Goal: Information Seeking & Learning: Learn about a topic

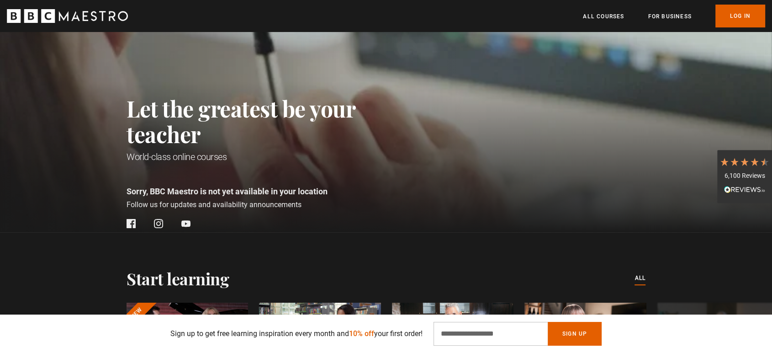
scroll to position [304, 0]
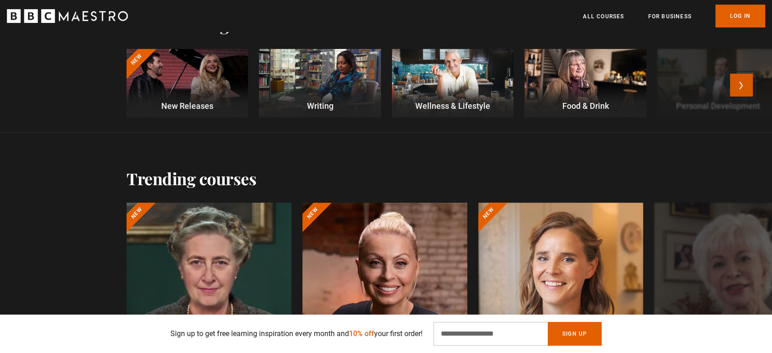
click at [751, 84] on button "Next" at bounding box center [741, 85] width 23 height 23
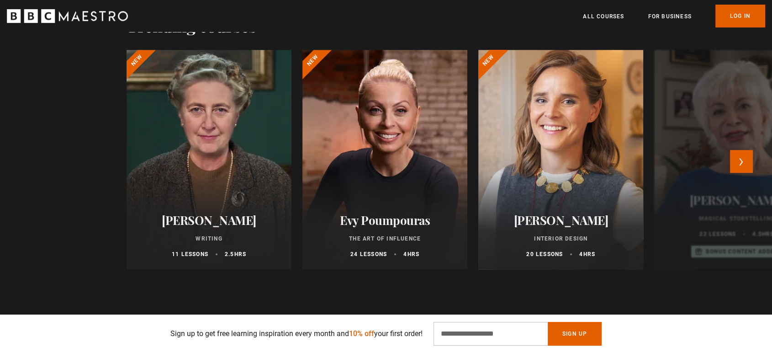
scroll to position [0, 958]
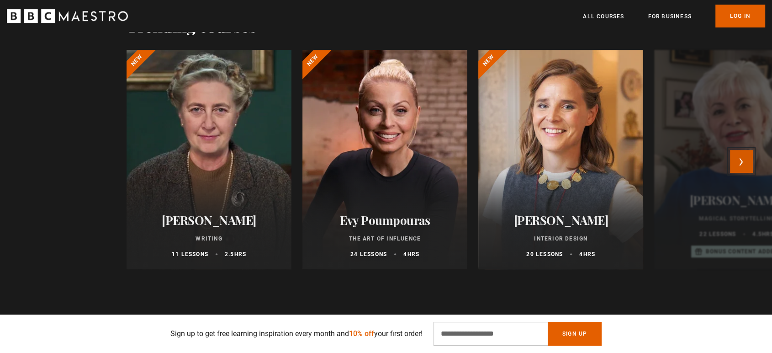
click at [747, 165] on button "Next" at bounding box center [741, 161] width 23 height 23
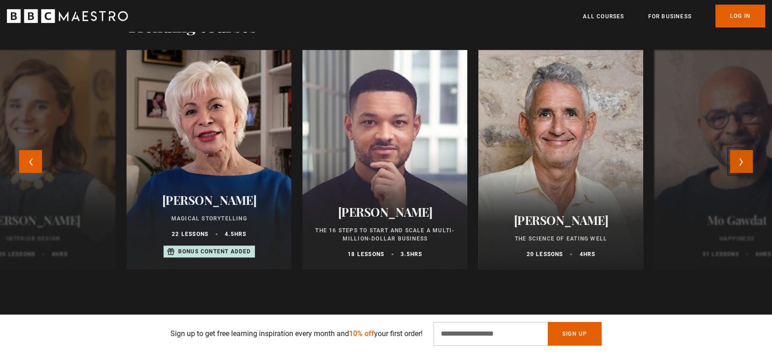
click at [747, 165] on button "Next" at bounding box center [741, 161] width 23 height 23
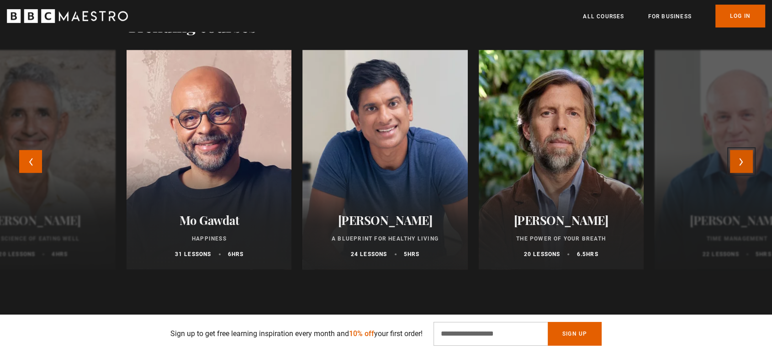
scroll to position [0, 1077]
click at [747, 165] on button "Next" at bounding box center [741, 161] width 23 height 23
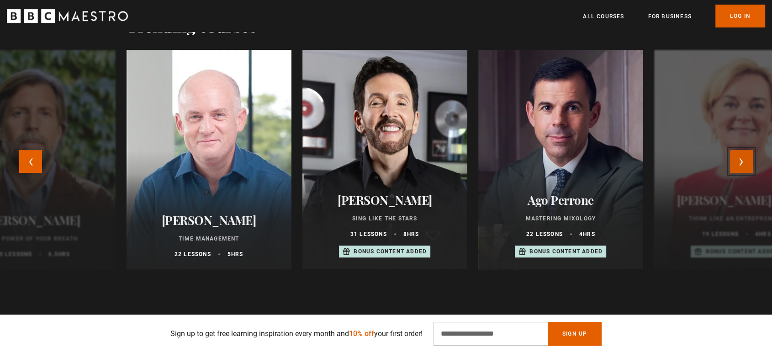
click at [747, 165] on button "Next" at bounding box center [741, 161] width 23 height 23
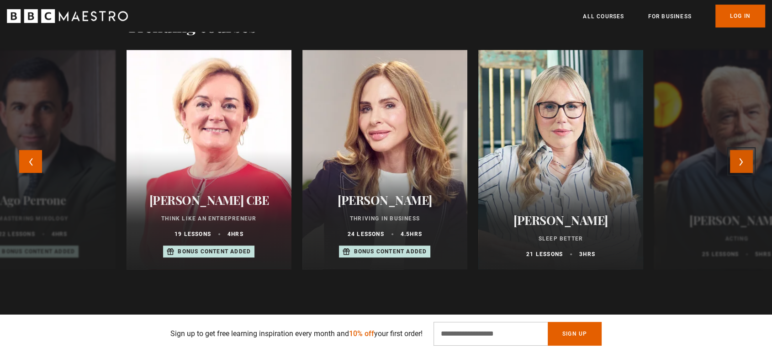
scroll to position [0, 1197]
click at [747, 165] on button "Next" at bounding box center [741, 161] width 23 height 23
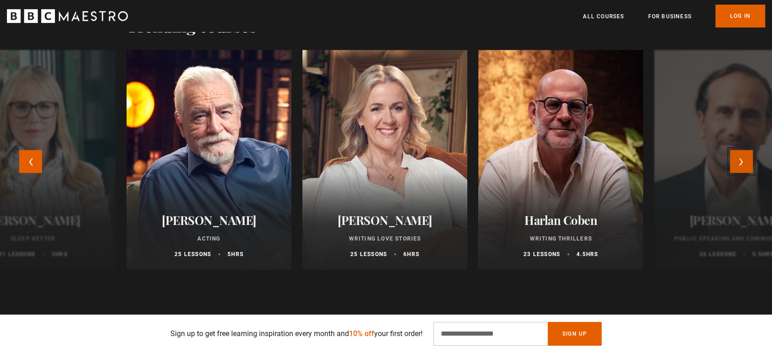
click at [748, 165] on button "Next" at bounding box center [741, 161] width 23 height 23
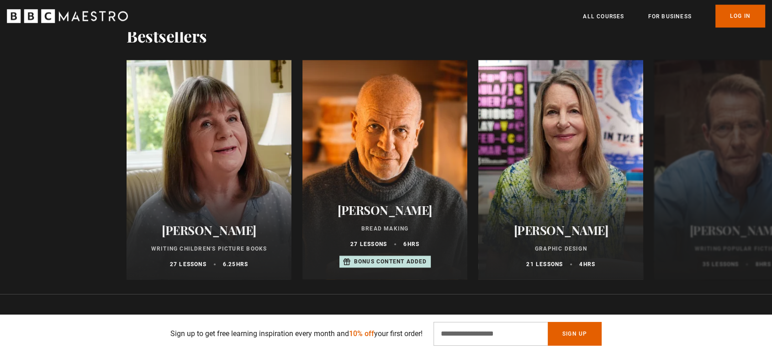
scroll to position [0, 1317]
click at [749, 163] on button "Next" at bounding box center [741, 171] width 23 height 23
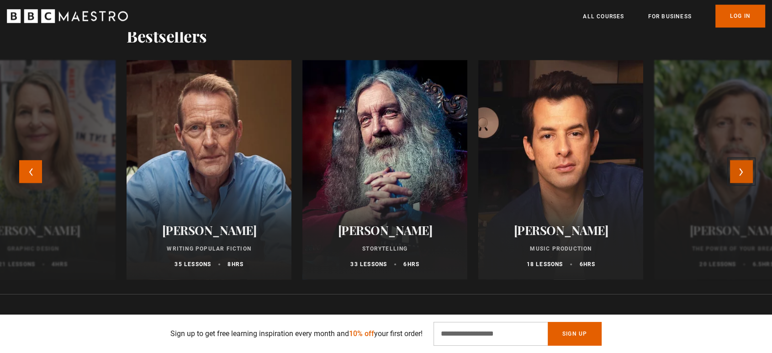
scroll to position [0, 1437]
click at [749, 163] on button "Next" at bounding box center [741, 171] width 23 height 23
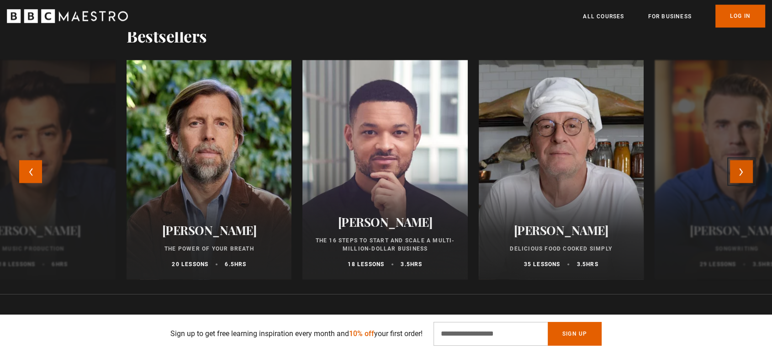
click at [749, 163] on button "Next" at bounding box center [741, 171] width 23 height 23
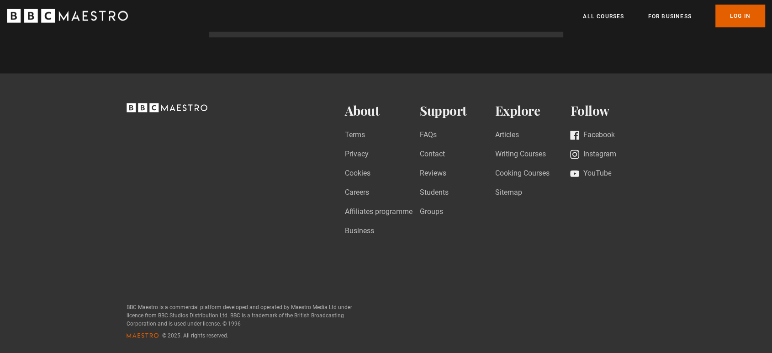
scroll to position [0, 2035]
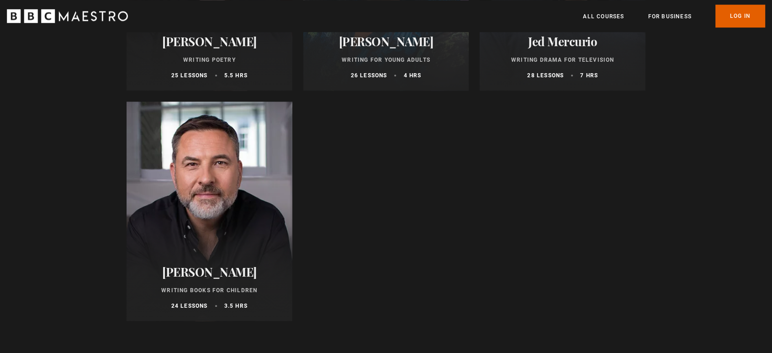
scroll to position [1269, 0]
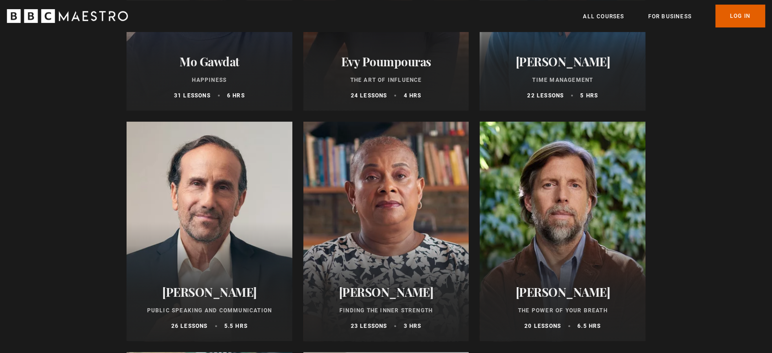
scroll to position [457, 0]
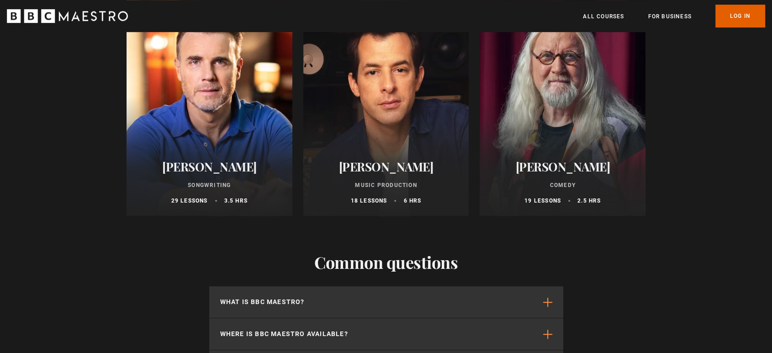
scroll to position [660, 0]
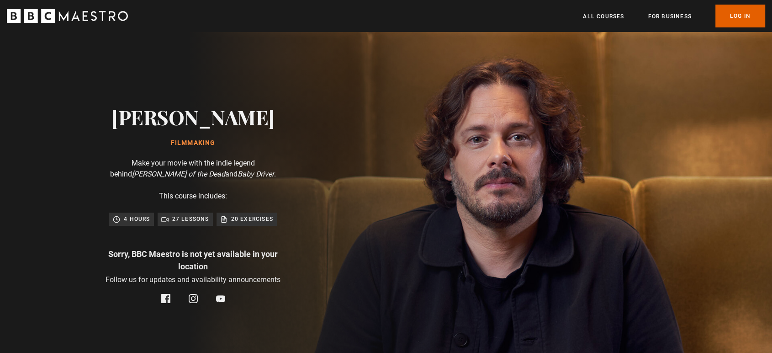
scroll to position [0, 2035]
